Goal: Information Seeking & Learning: Learn about a topic

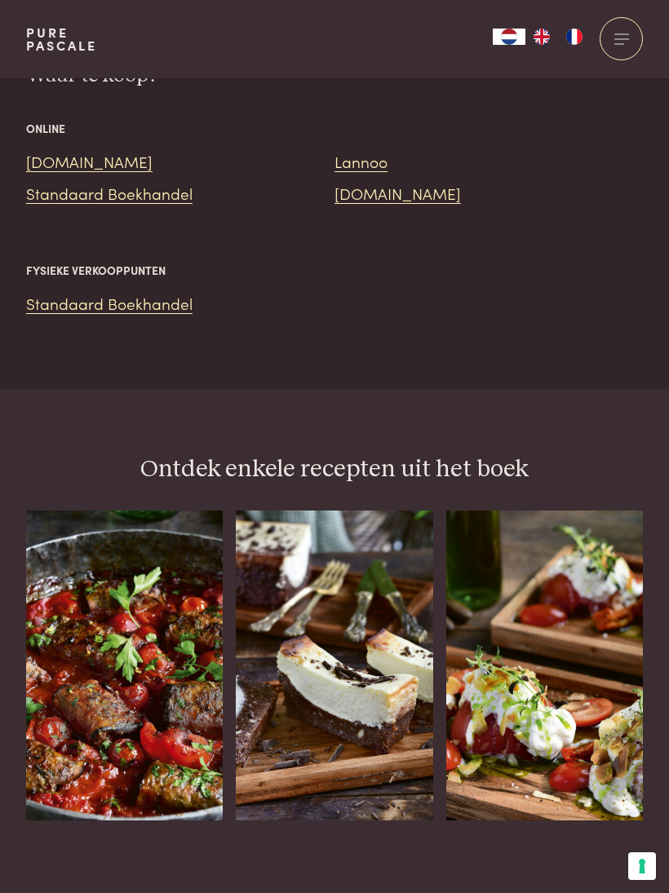
scroll to position [1713, 0]
click at [151, 822] on div "Aubergine-gehaktrolletjes in tomatensaus" at bounding box center [124, 822] width 197 height 0
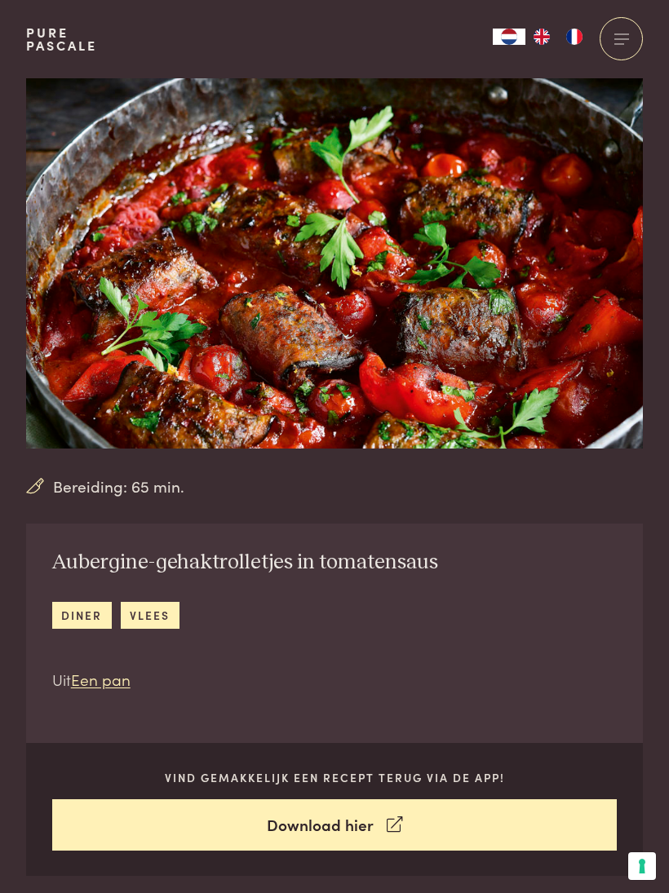
click at [219, 550] on h2 "Aubergine-gehaktrolletjes in tomatensaus" at bounding box center [245, 563] width 386 height 26
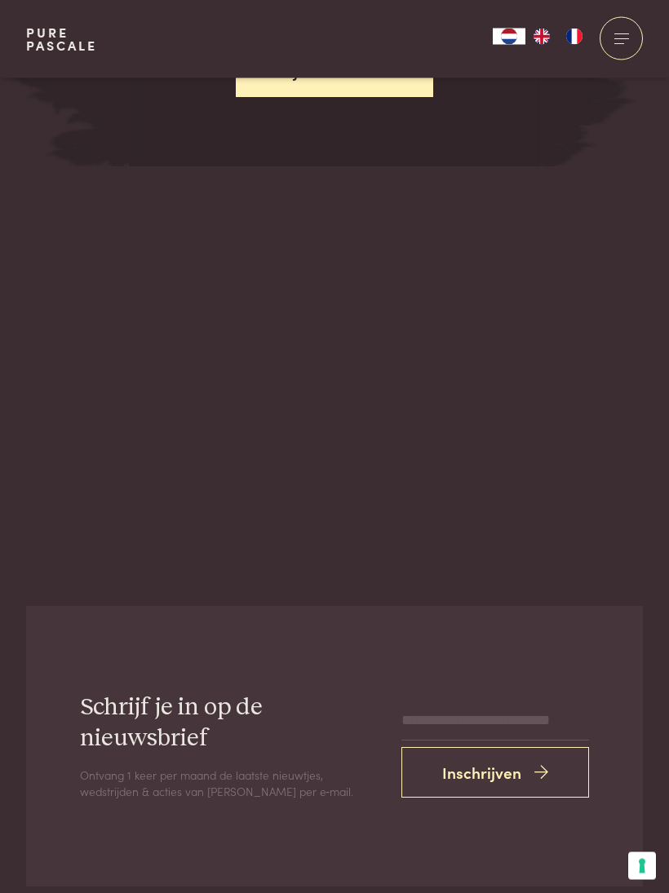
scroll to position [2532, 0]
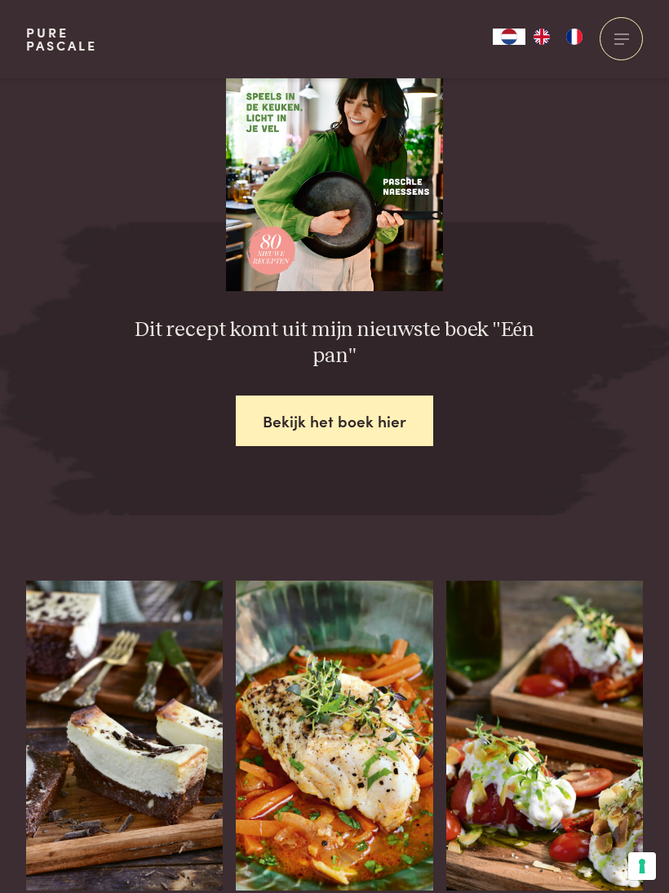
click at [169, 726] on img at bounding box center [124, 736] width 197 height 310
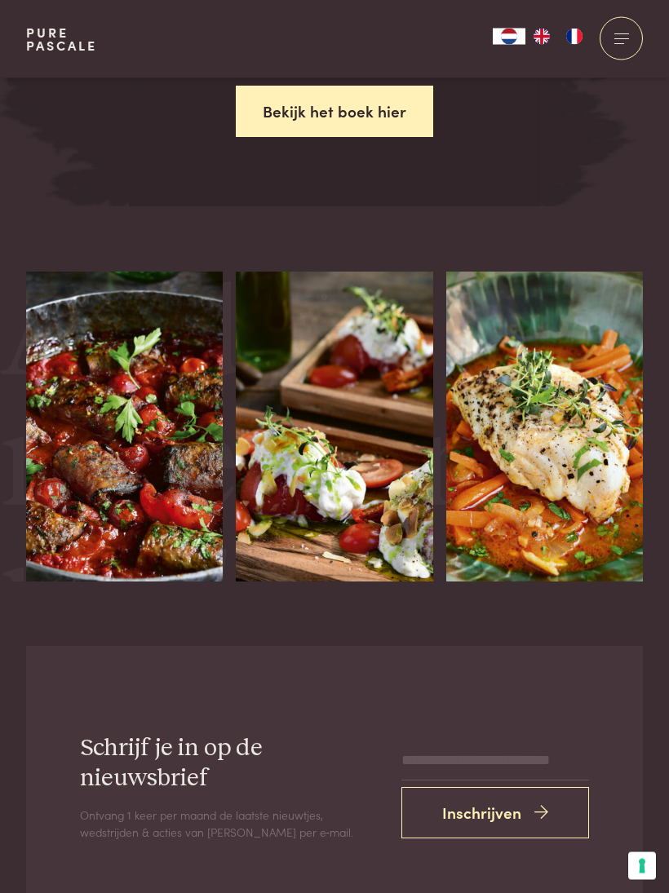
scroll to position [3023, 0]
click at [351, 409] on img at bounding box center [334, 427] width 197 height 310
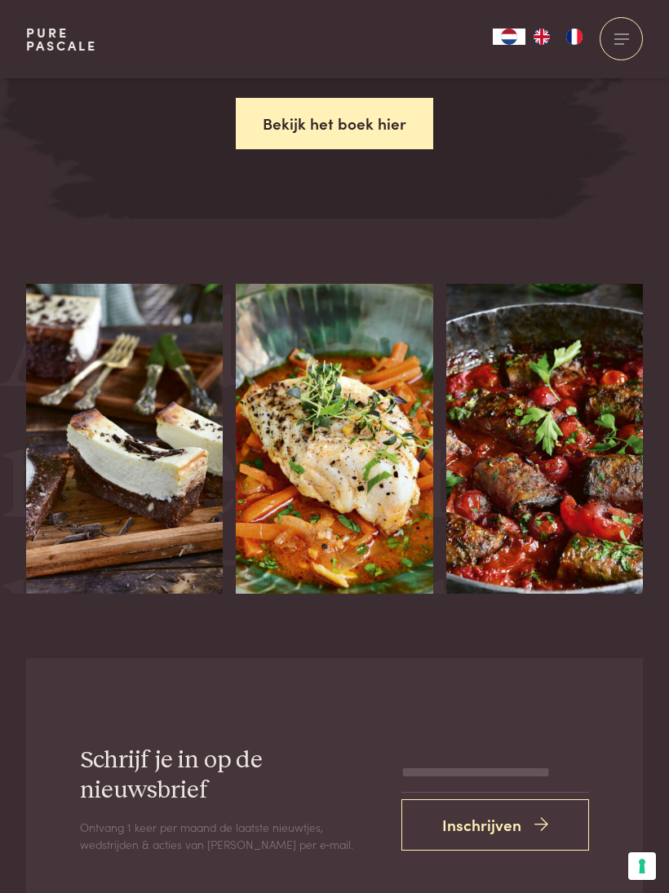
scroll to position [2547, 0]
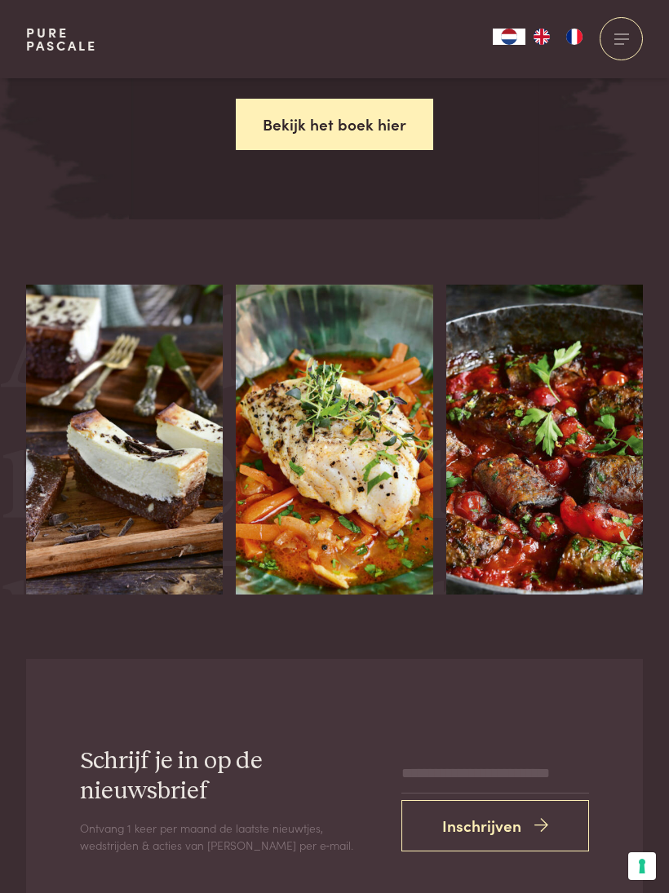
click at [433, 651] on div at bounding box center [411, 672] width 43 height 43
